Goal: Task Accomplishment & Management: Manage account settings

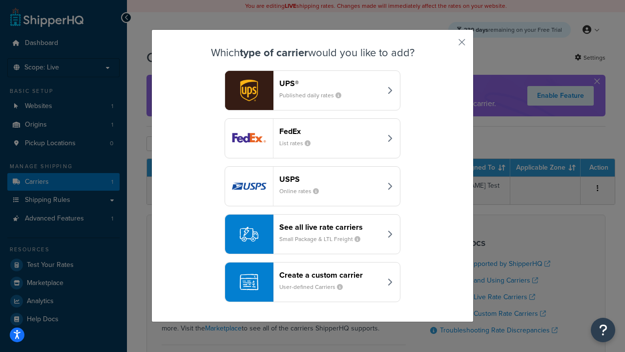
click at [330, 131] on header "FedEx" at bounding box center [330, 131] width 102 height 9
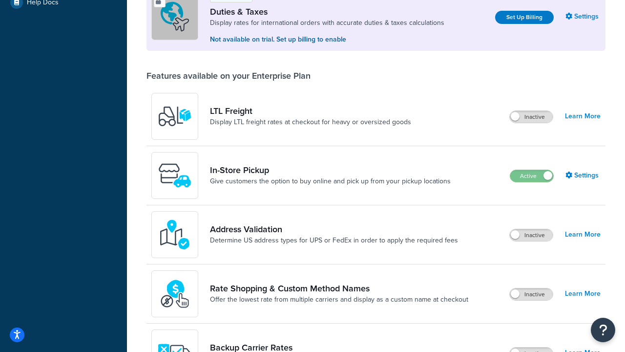
scroll to position [298, 0]
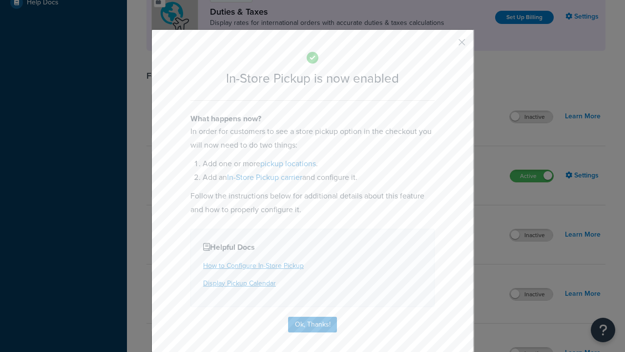
click at [447, 44] on button "button" at bounding box center [447, 45] width 2 height 2
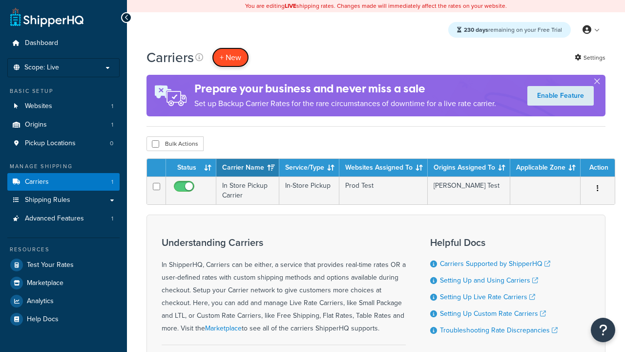
click at [231, 57] on button "+ New" at bounding box center [230, 57] width 37 height 20
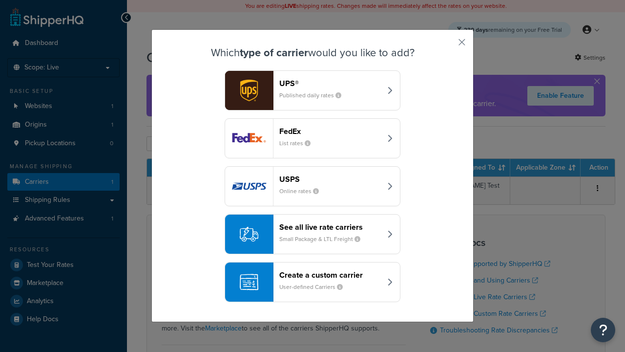
click at [313, 282] on div "Create a custom carrier User-defined Carriers" at bounding box center [330, 281] width 102 height 23
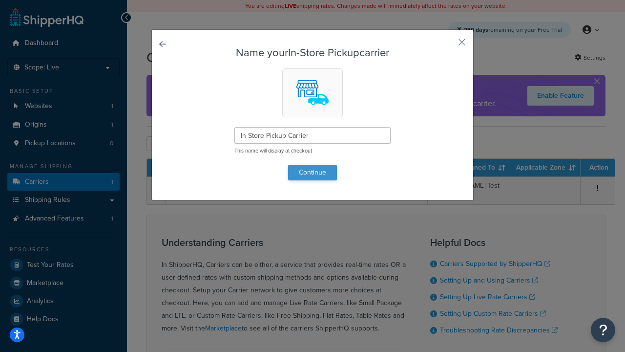
type input "In Store Pickup Carrier"
click at [313, 172] on button "Continue" at bounding box center [312, 173] width 49 height 16
